Goal: Navigation & Orientation: Find specific page/section

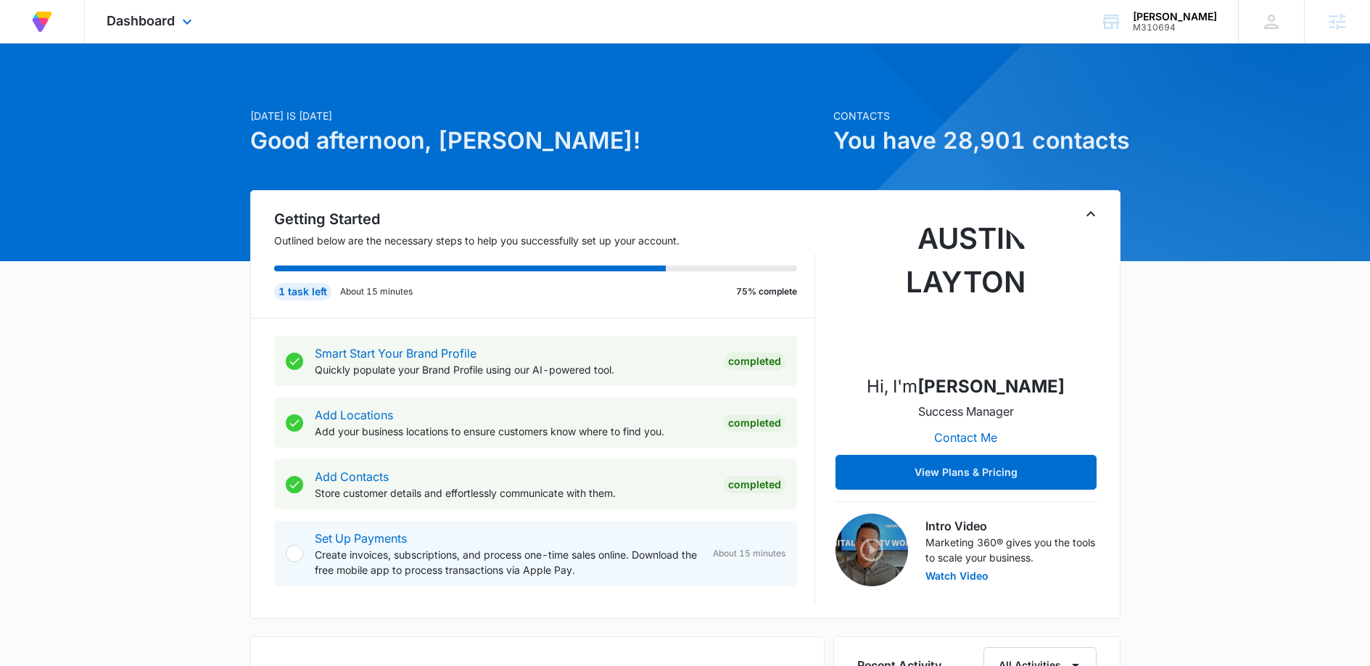
click at [176, 17] on div "Dashboard Apps Reputation Forms CRM Email Social Content Ads Intelligence Files…" at bounding box center [151, 21] width 133 height 43
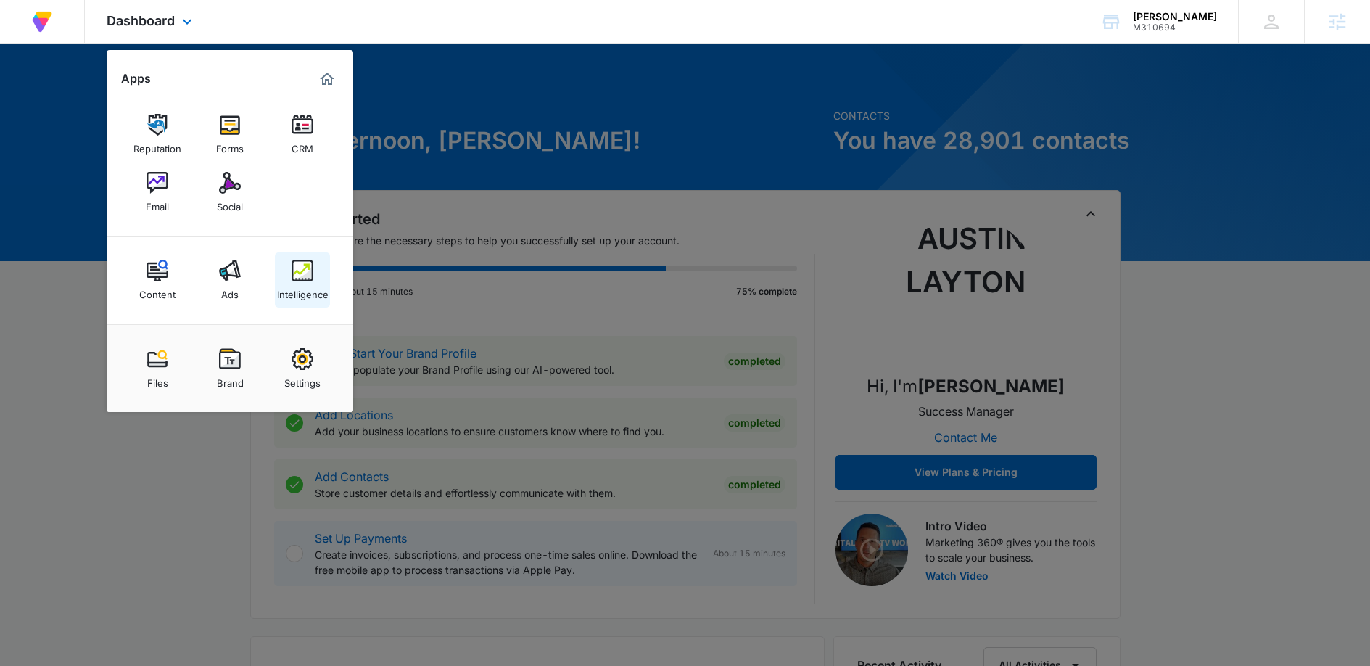
click at [297, 278] on img at bounding box center [302, 271] width 22 height 22
